Goal: Task Accomplishment & Management: Manage account settings

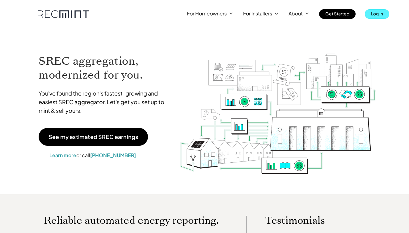
click at [372, 9] on p "Log In" at bounding box center [377, 13] width 12 height 9
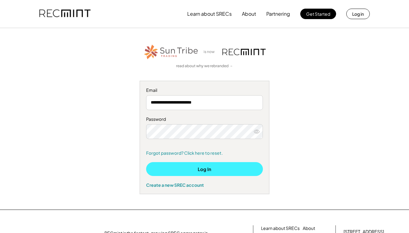
click at [205, 169] on button "Log In" at bounding box center [204, 169] width 117 height 14
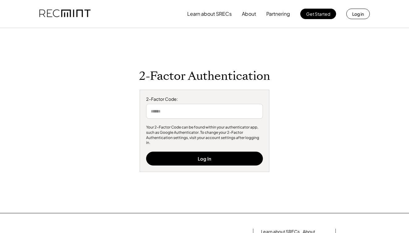
click at [185, 115] on input "input" at bounding box center [204, 111] width 117 height 15
type input "******"
click at [232, 115] on input "input" at bounding box center [204, 111] width 117 height 15
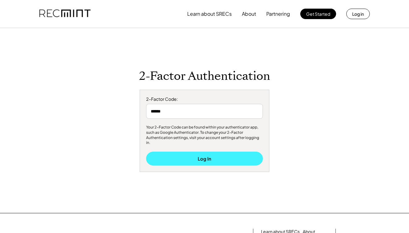
click at [197, 156] on button "Log In" at bounding box center [204, 159] width 117 height 14
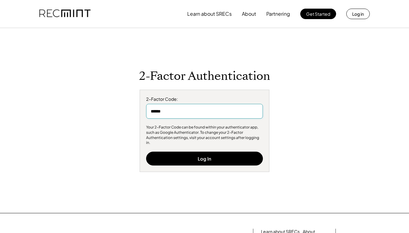
drag, startPoint x: 187, startPoint y: 117, endPoint x: 134, endPoint y: 115, distance: 53.1
click at [134, 115] on div "2-Factor Authentication 2-Factor Code: Your 2-Factor Code can be found within y…" at bounding box center [204, 120] width 380 height 103
type input "******"
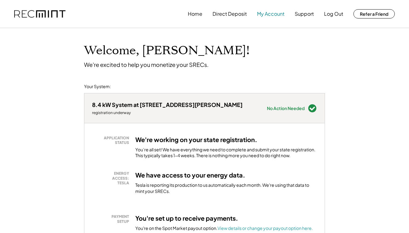
click at [263, 17] on button "My Account" at bounding box center [270, 14] width 27 height 12
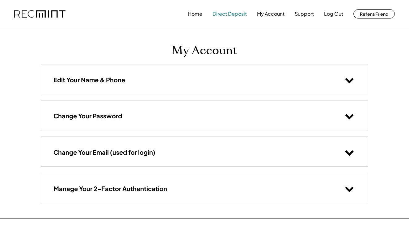
click at [239, 16] on button "Direct Deposit" at bounding box center [229, 14] width 34 height 12
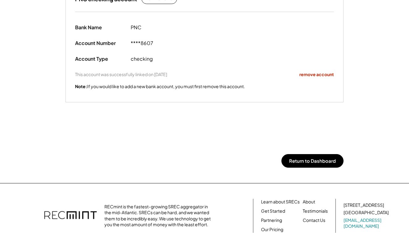
scroll to position [118, 0]
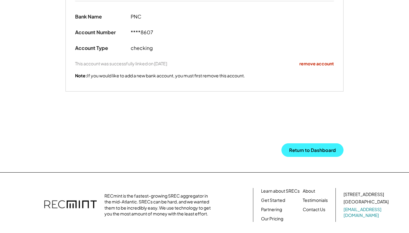
click at [317, 150] on button "Return to Dashboard" at bounding box center [312, 151] width 62 height 14
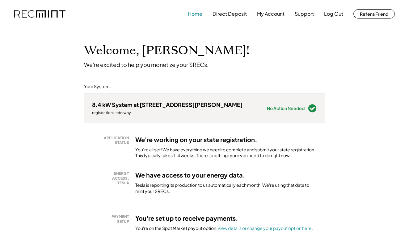
click at [200, 15] on button "Home" at bounding box center [195, 14] width 15 height 12
